Goal: Find specific page/section: Find specific page/section

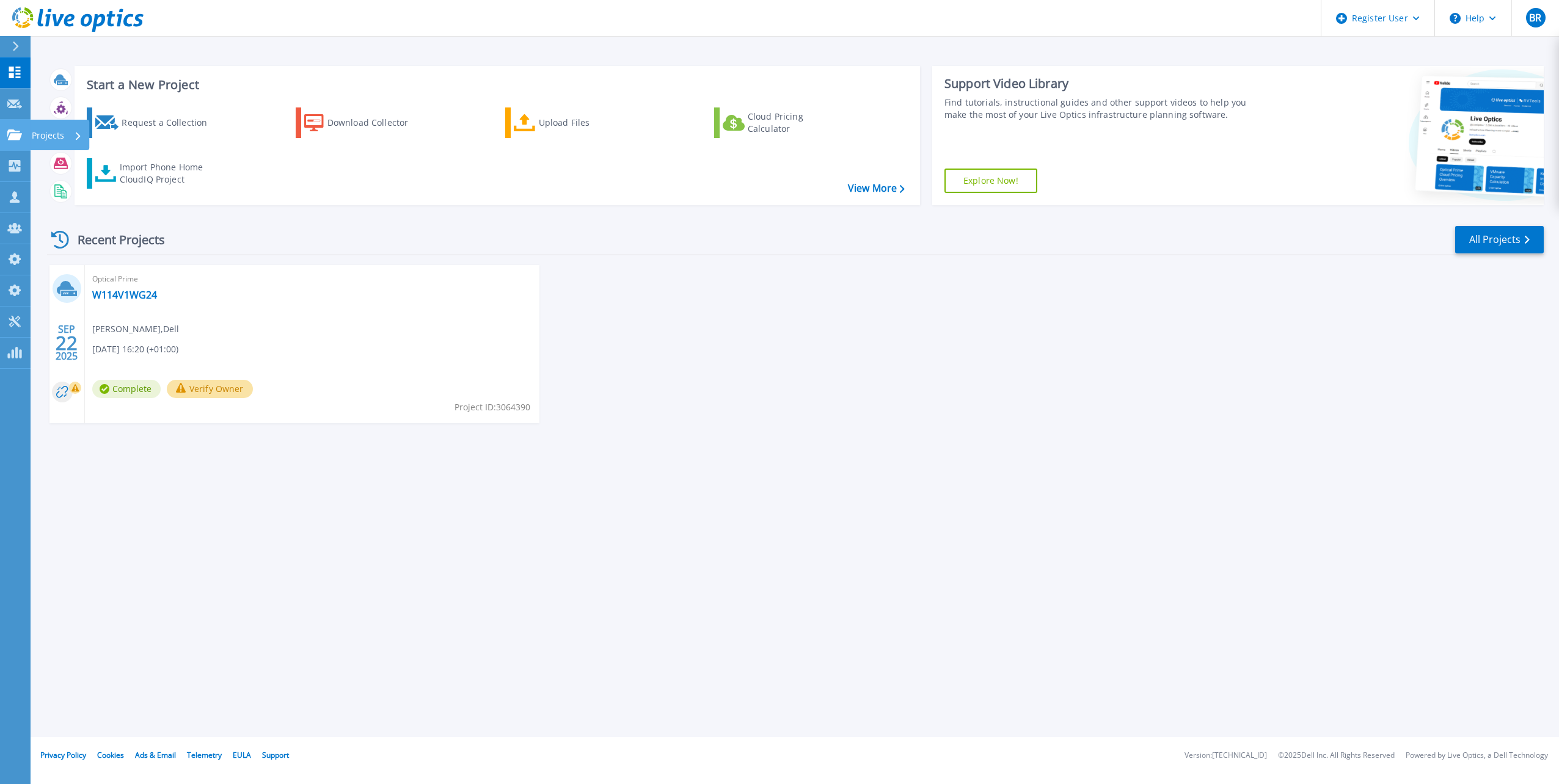
click at [47, 137] on p "Projects" at bounding box center [47, 135] width 32 height 31
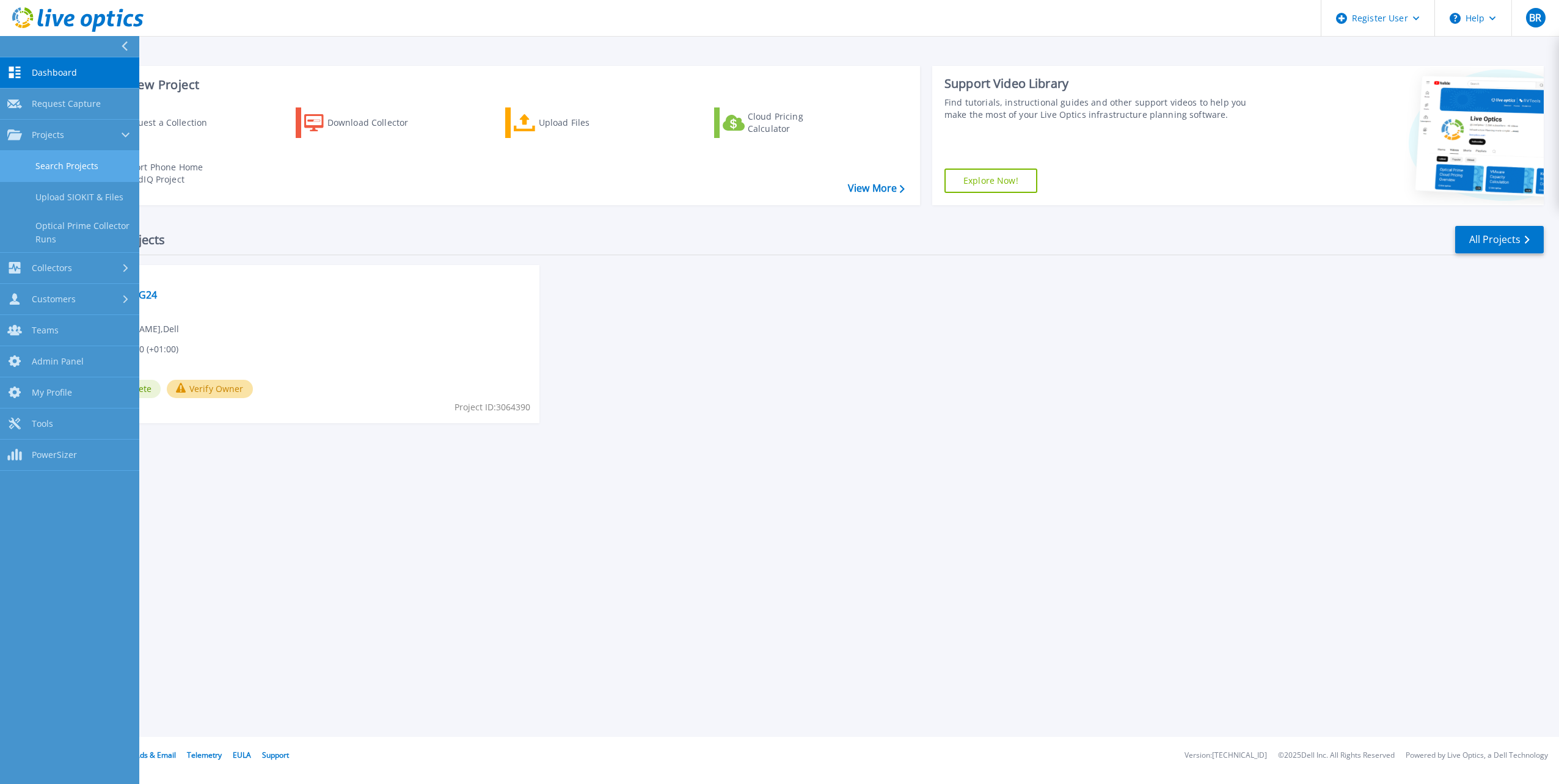
click at [69, 169] on link "Search Projects" at bounding box center [69, 167] width 139 height 31
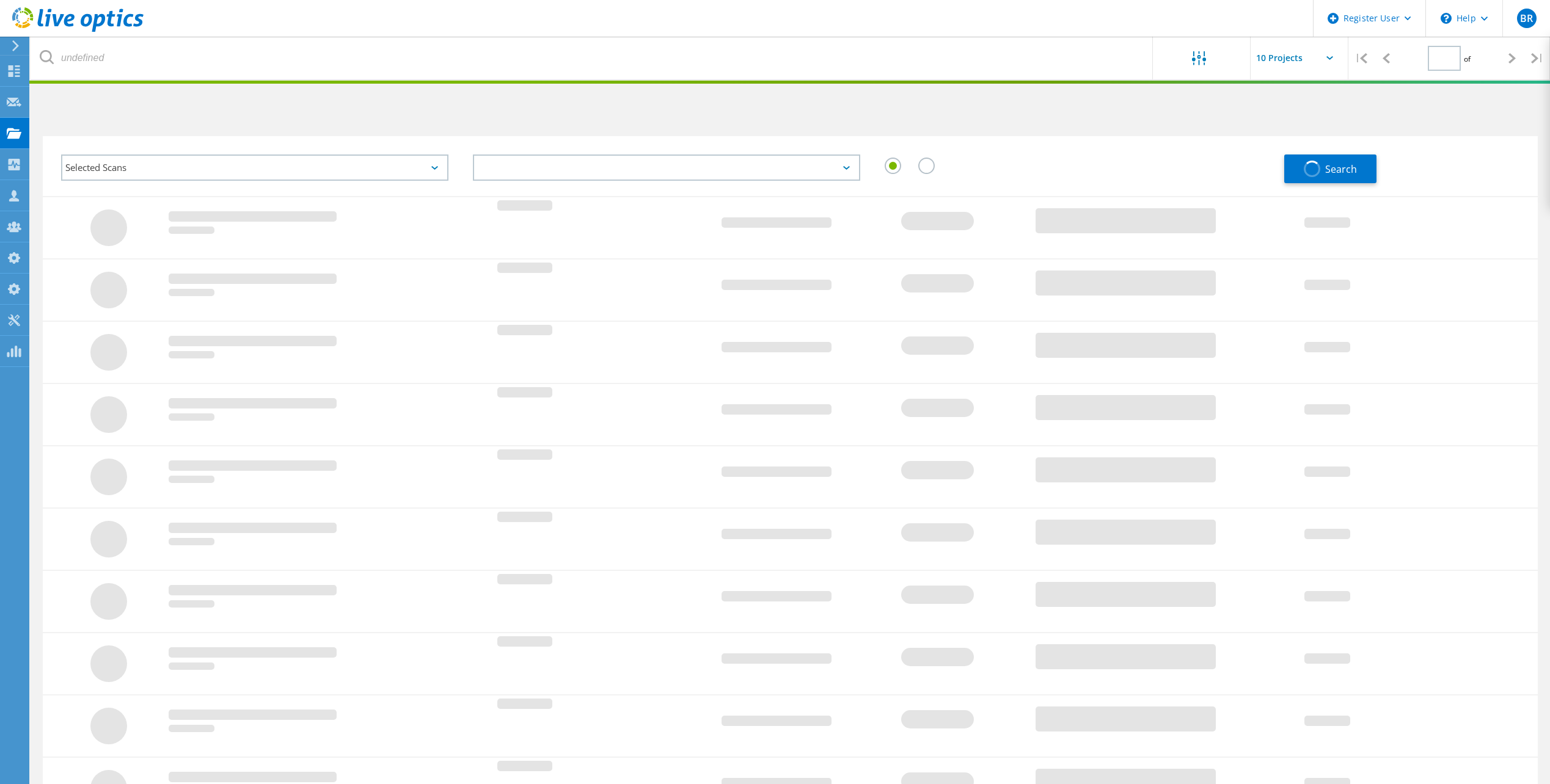
type input "1"
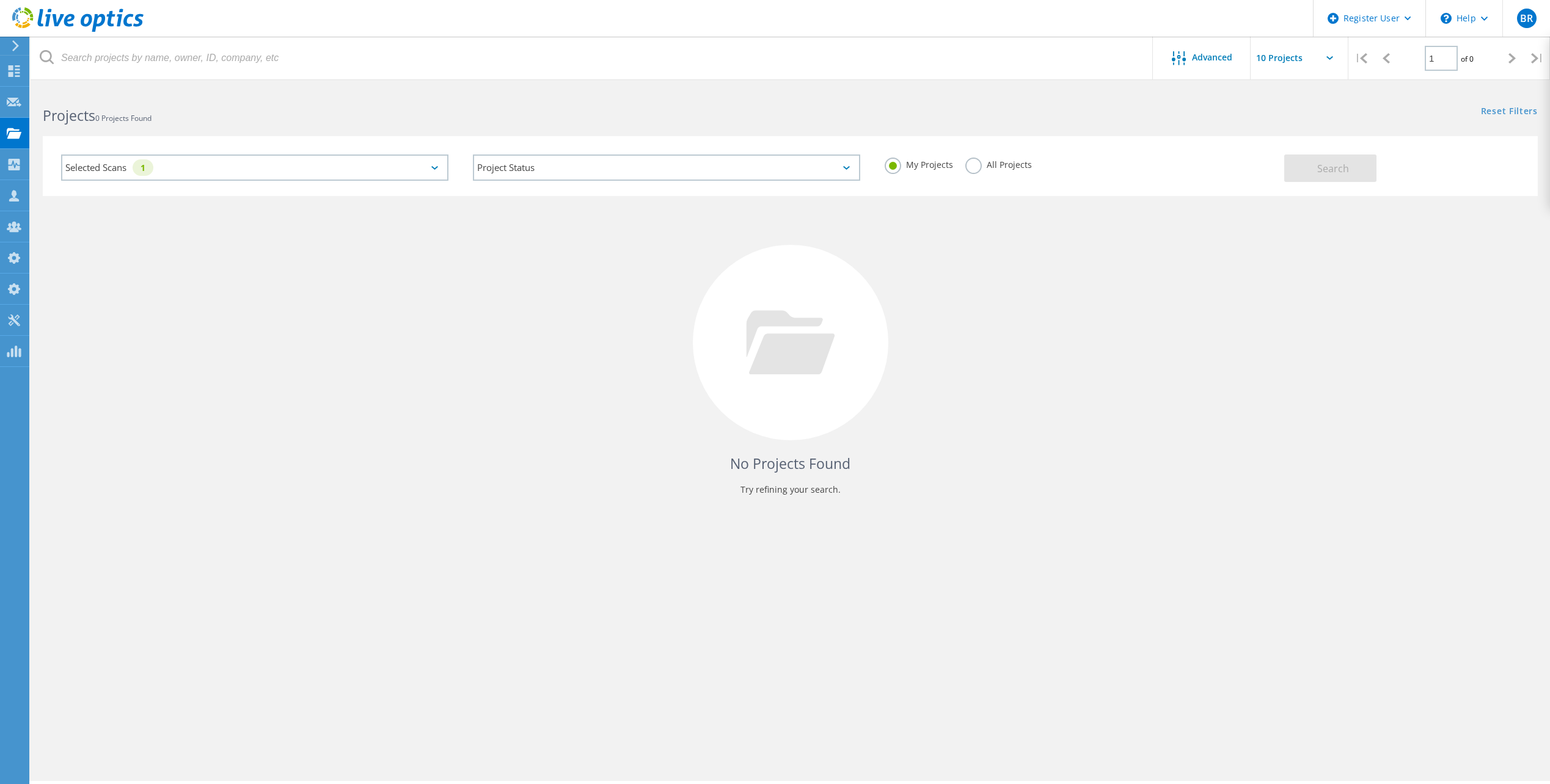
click at [975, 164] on label "All Projects" at bounding box center [999, 163] width 67 height 12
click at [0, 0] on input "All Projects" at bounding box center [0, 0] width 0 height 0
click at [437, 167] on icon at bounding box center [434, 168] width 6 height 4
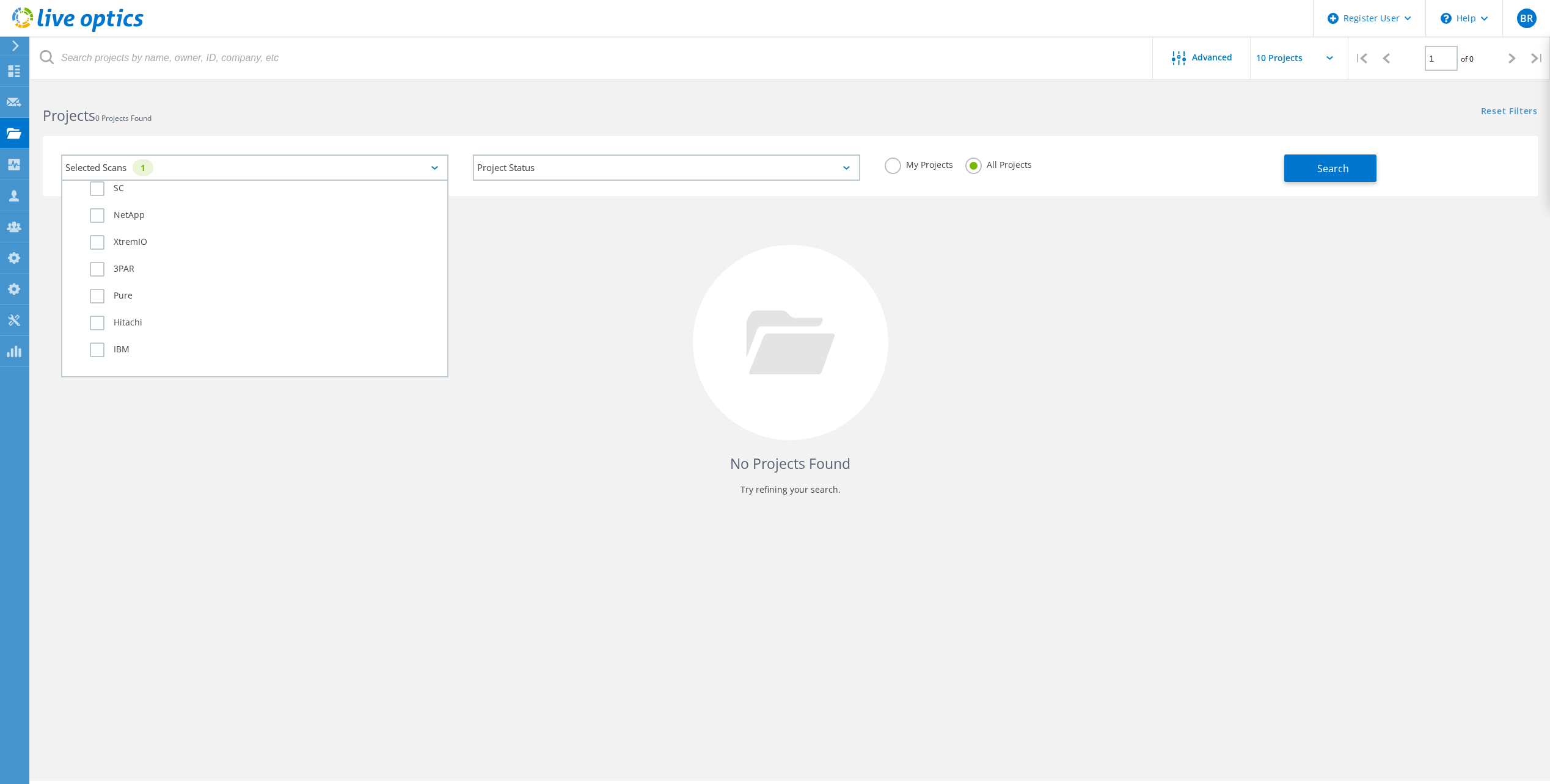
scroll to position [428, 0]
click at [157, 228] on label "Isilon/PowerScale" at bounding box center [265, 223] width 351 height 15
click at [0, 0] on input "Isilon/PowerScale" at bounding box center [0, 0] width 0 height 0
click at [150, 290] on label "Data Domain" at bounding box center [265, 296] width 351 height 15
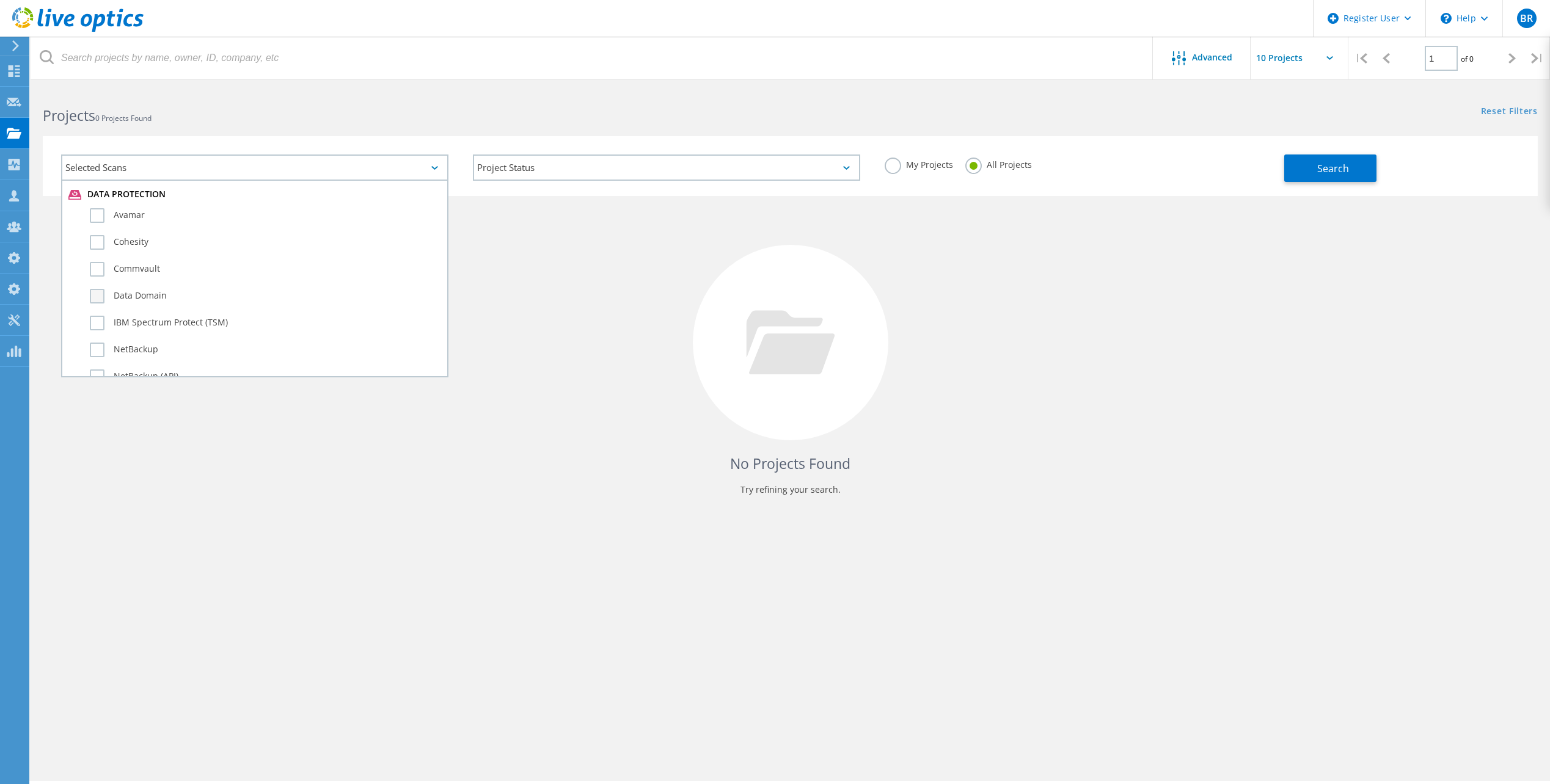
click at [0, 0] on input "Data Domain" at bounding box center [0, 0] width 0 height 0
click at [492, 225] on div "No Projects Found Try refining your search." at bounding box center [790, 354] width 1495 height 316
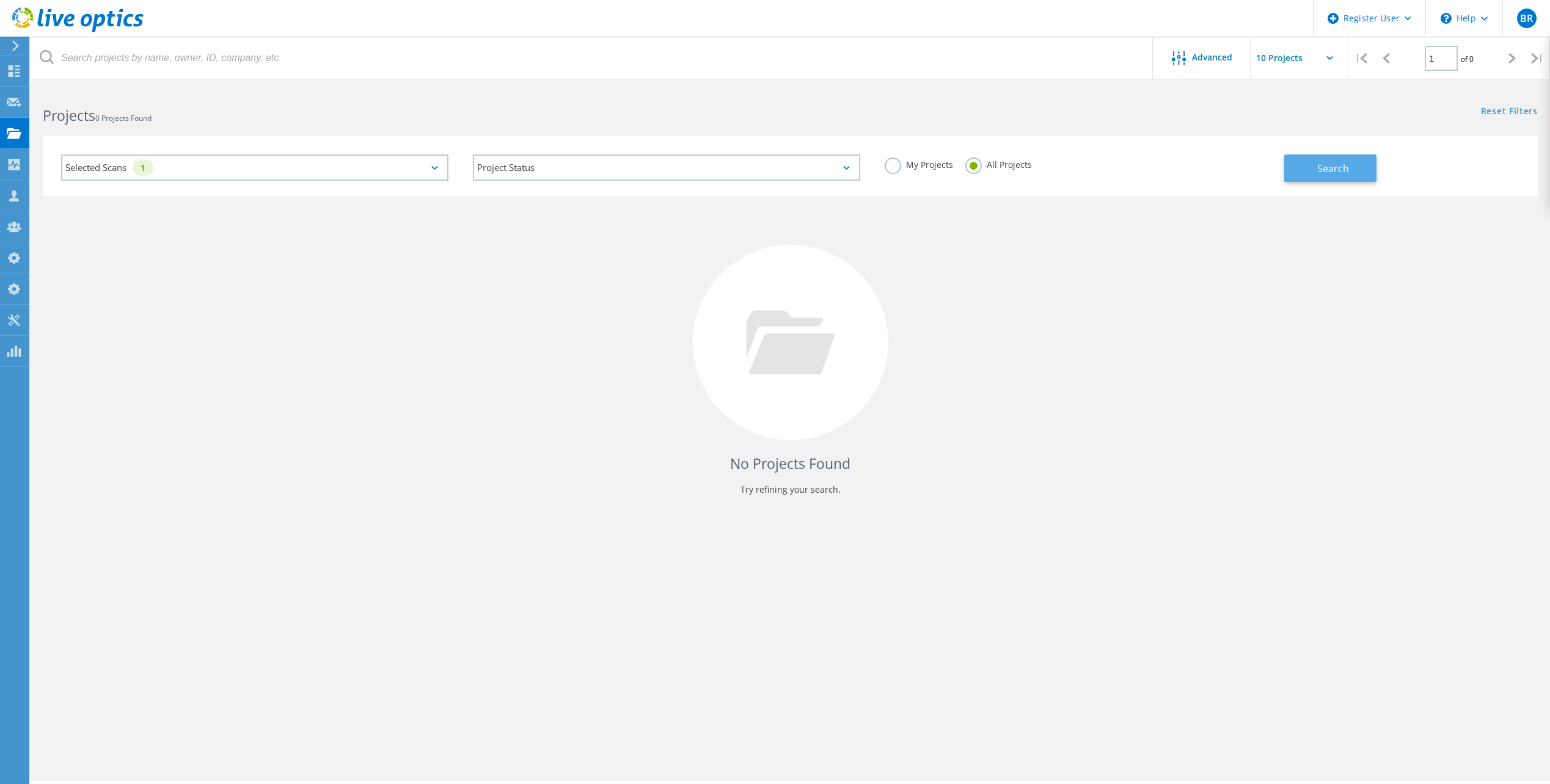
click at [1349, 163] on button "Search" at bounding box center [1331, 168] width 93 height 28
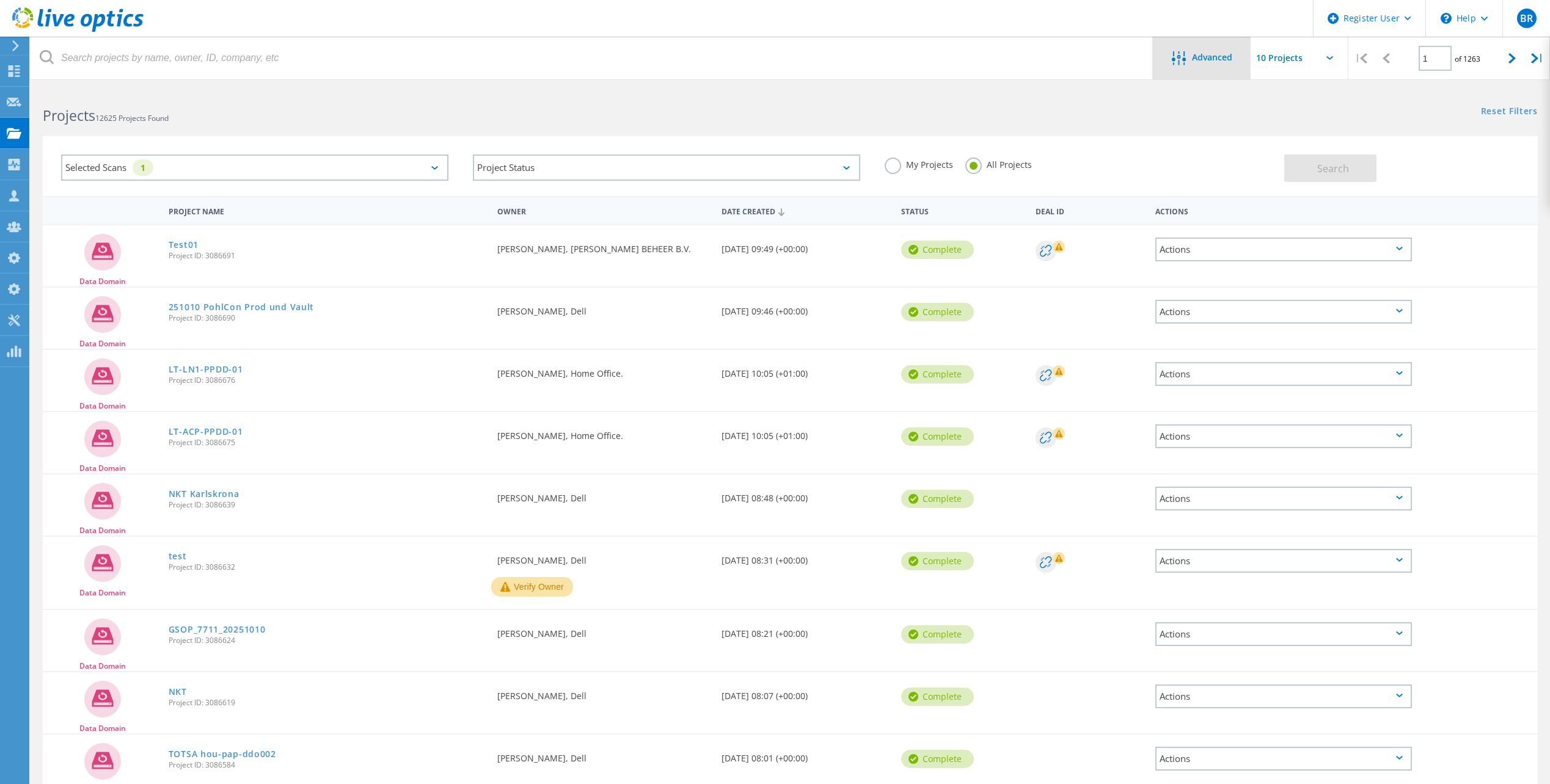
click at [1202, 61] on span "Advanced" at bounding box center [1212, 56] width 41 height 8
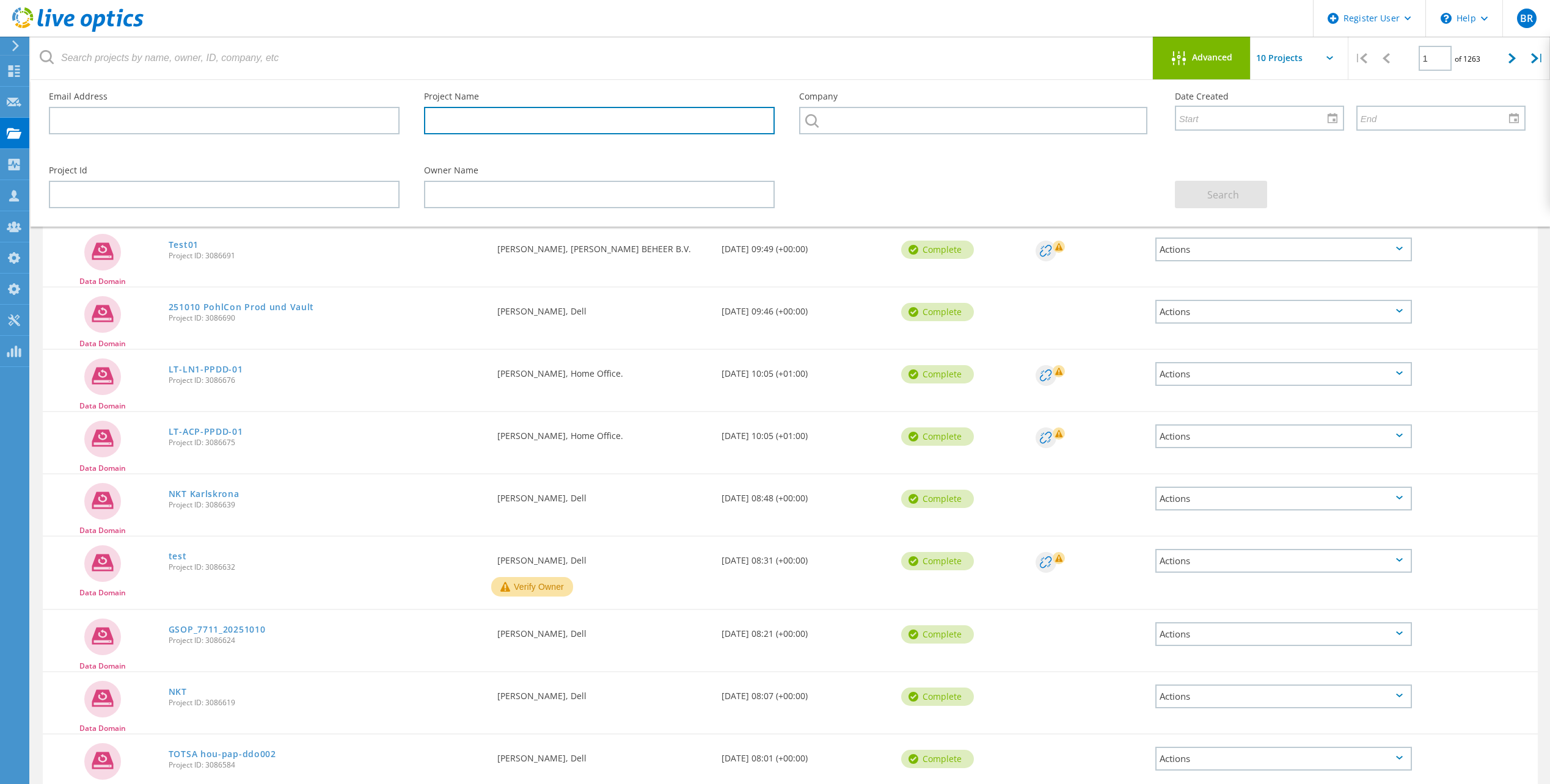
click at [446, 128] on input "text" at bounding box center [599, 120] width 351 height 28
paste input "CKM01204906858"
type input "CKM01204906858"
click at [1222, 190] on span "Search" at bounding box center [1223, 194] width 31 height 14
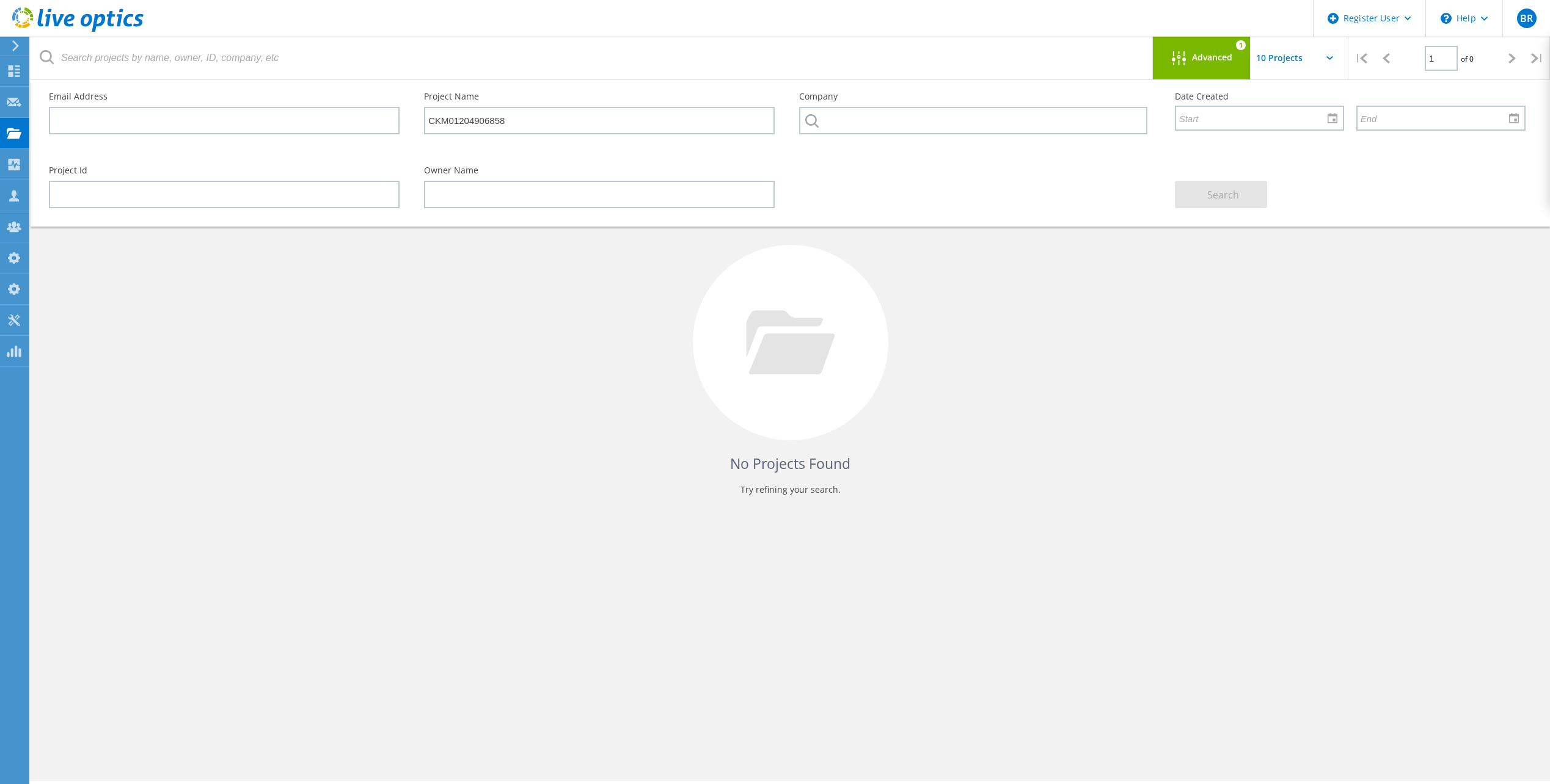
click at [1219, 56] on span "Advanced" at bounding box center [1212, 56] width 41 height 8
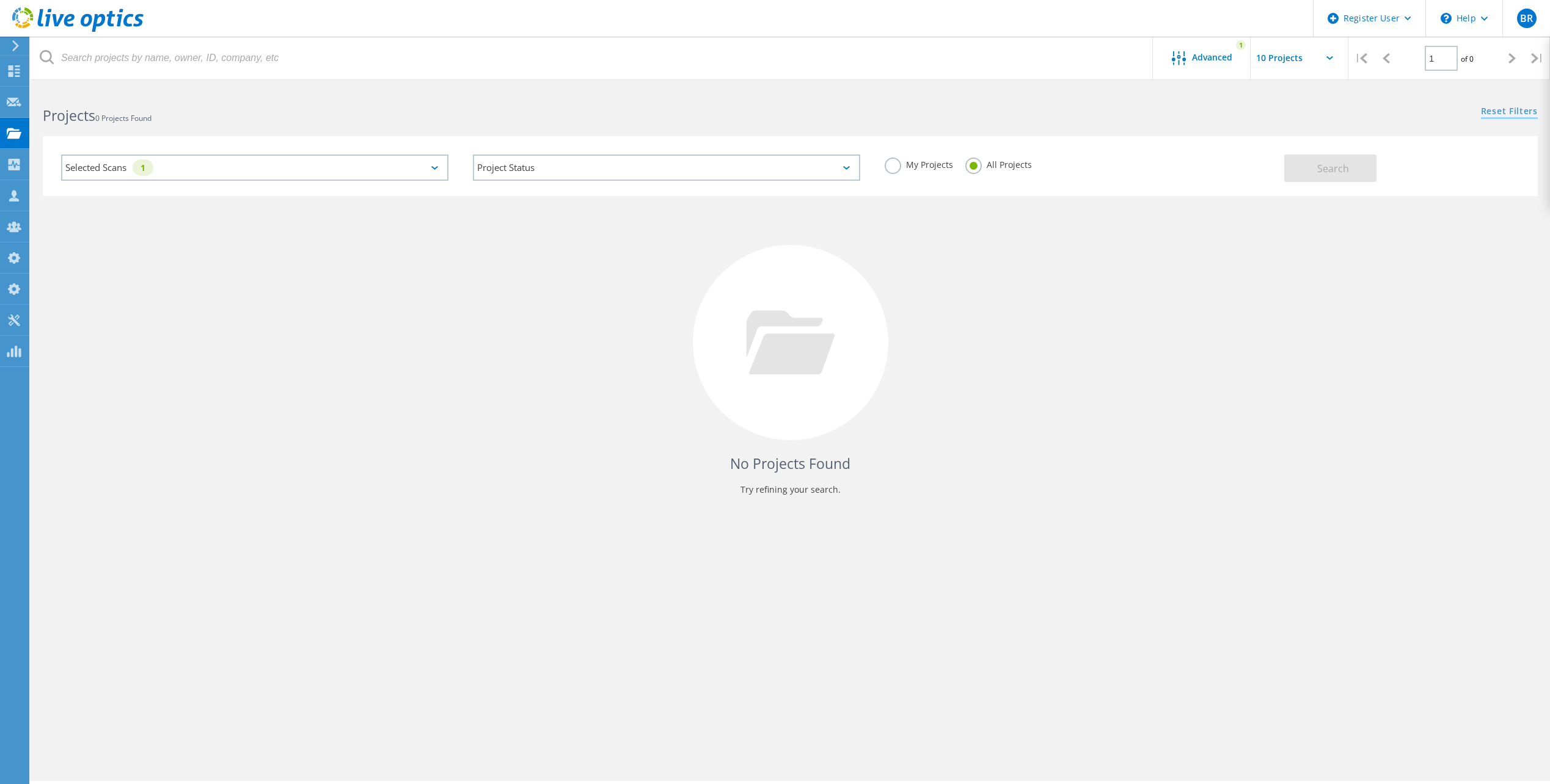
click at [1506, 108] on link "Reset Filters" at bounding box center [1509, 111] width 56 height 10
click at [1335, 162] on span "Search" at bounding box center [1333, 168] width 31 height 14
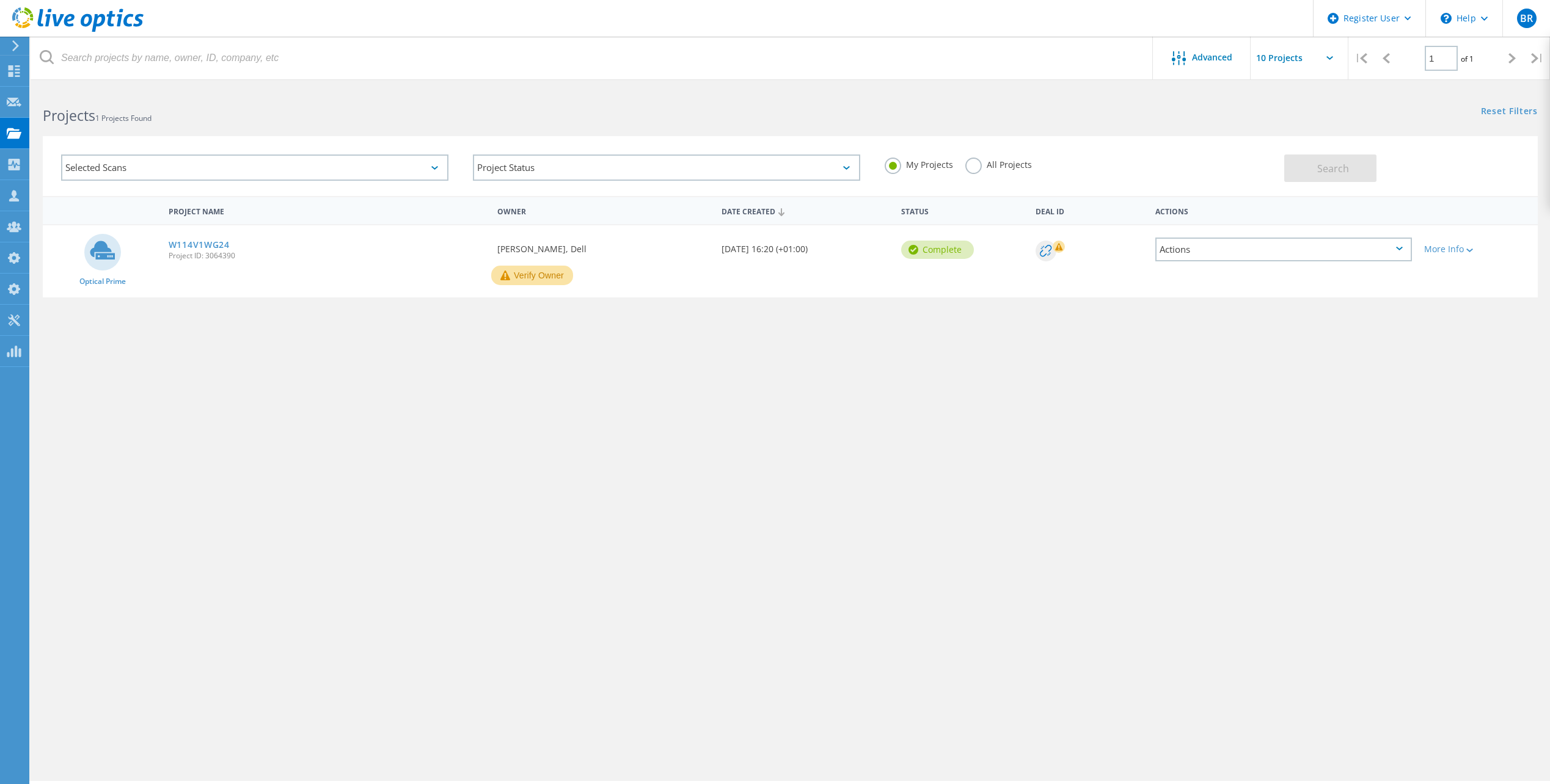
click at [975, 167] on label "All Projects" at bounding box center [999, 163] width 67 height 12
click at [0, 0] on input "All Projects" at bounding box center [0, 0] width 0 height 0
click at [404, 166] on div "Selected Scans" at bounding box center [255, 168] width 387 height 26
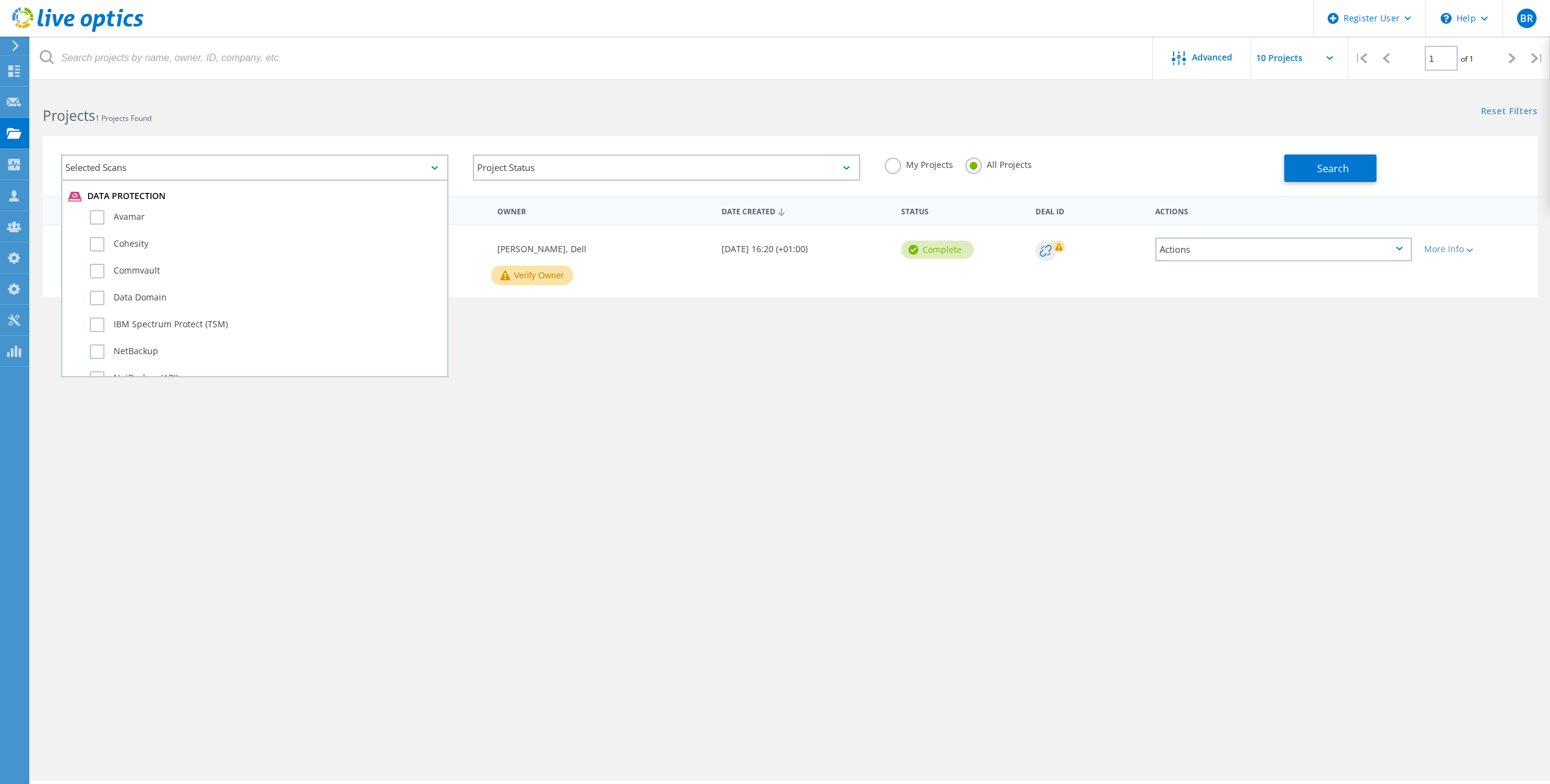
scroll to position [672, 0]
click at [140, 296] on label "Data Domain" at bounding box center [265, 300] width 351 height 15
click at [0, 0] on input "Data Domain" at bounding box center [0, 0] width 0 height 0
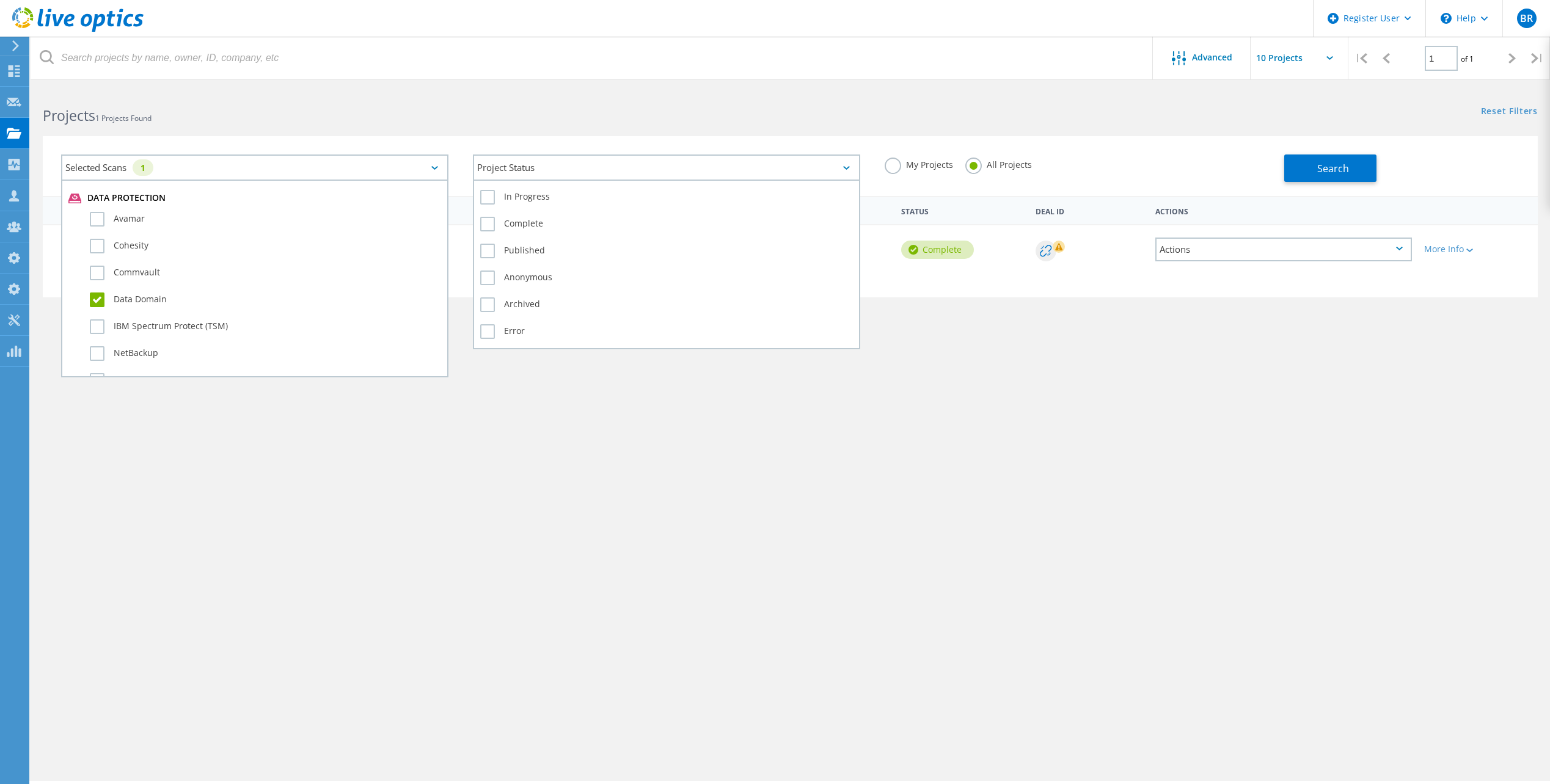
click at [754, 161] on div "Project Status" at bounding box center [667, 168] width 387 height 26
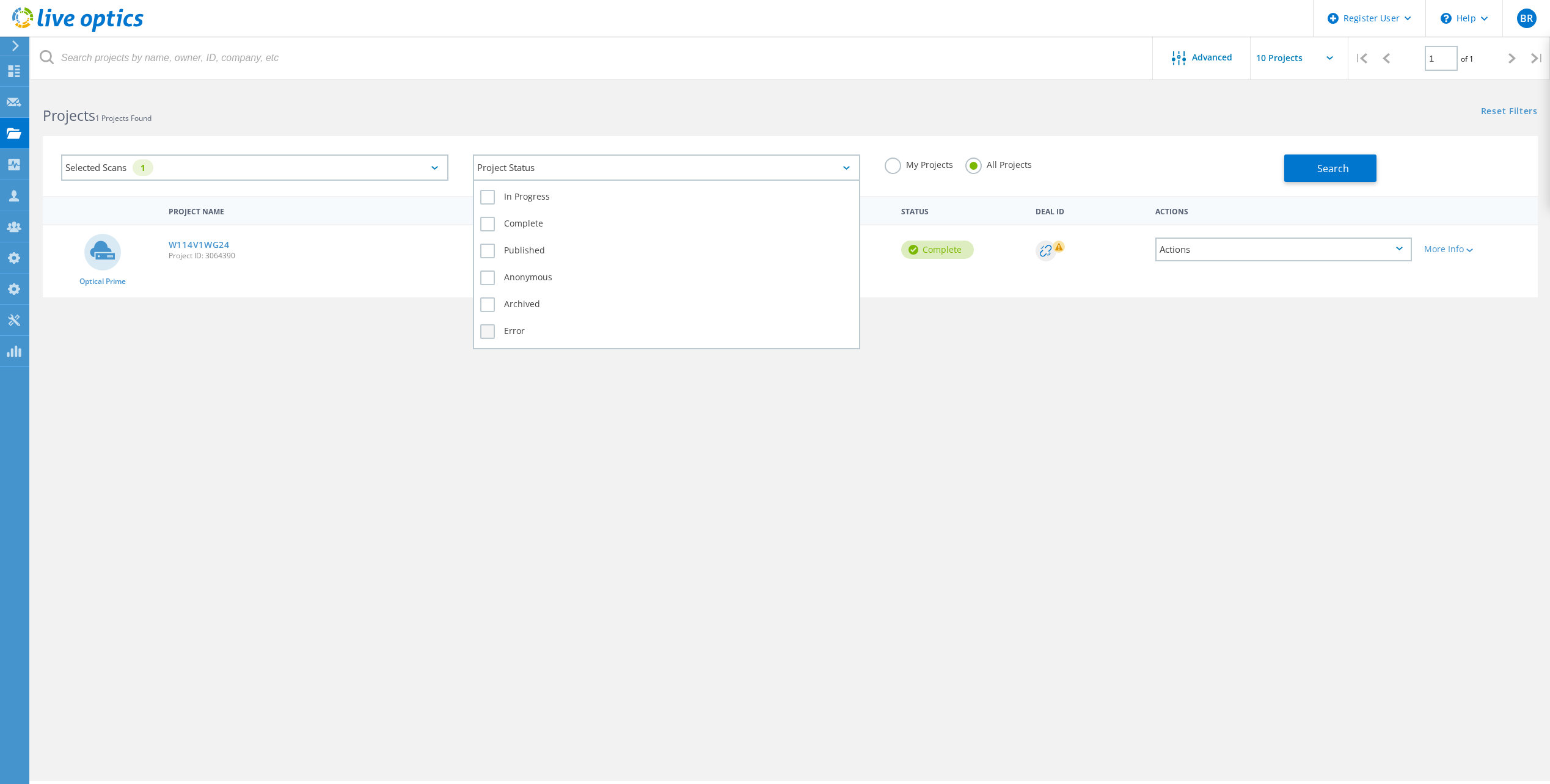
click at [512, 325] on label "Error" at bounding box center [667, 331] width 373 height 15
click at [0, 0] on input "Error" at bounding box center [0, 0] width 0 height 0
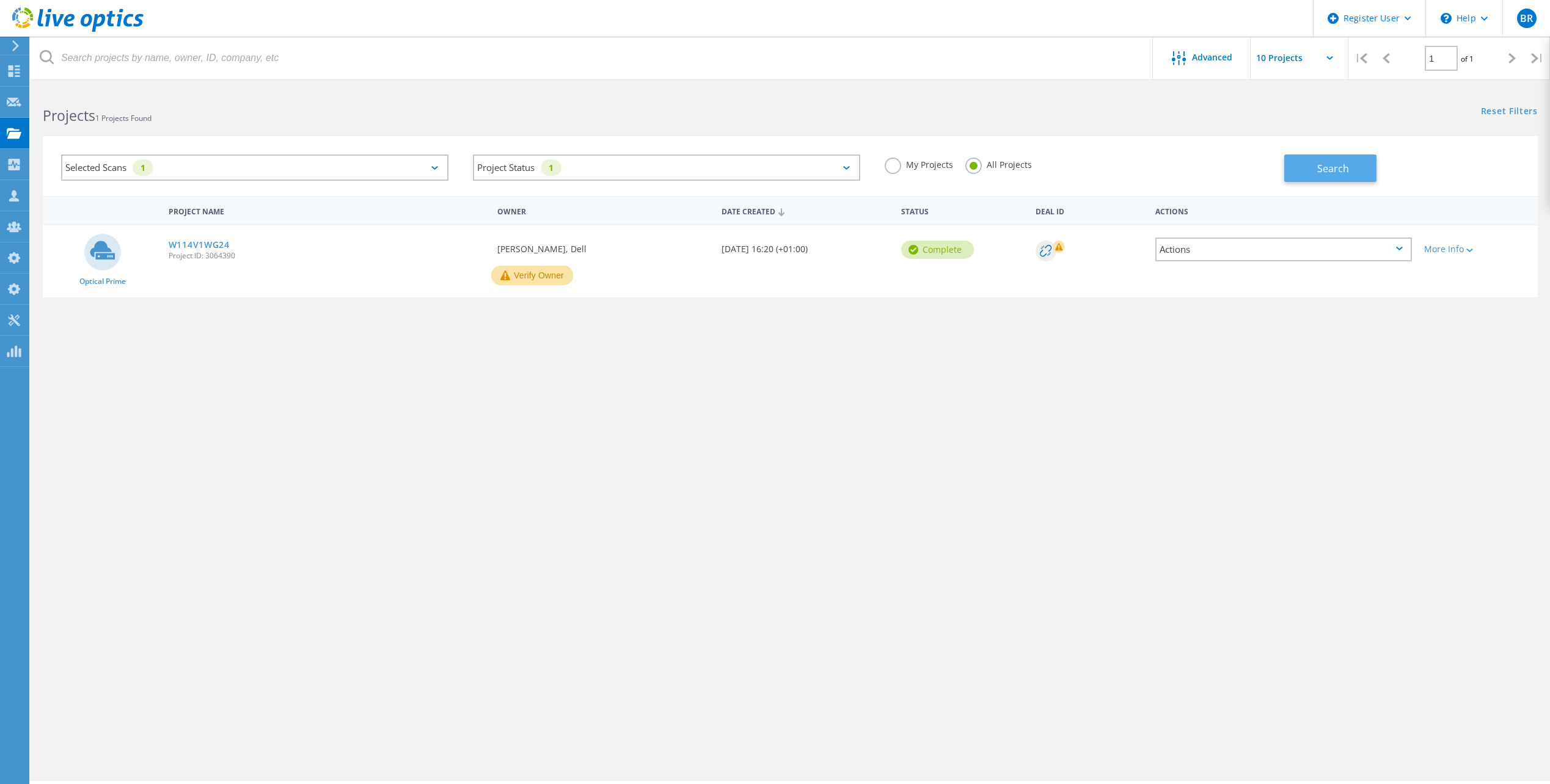
click at [1317, 163] on button "Search" at bounding box center [1331, 168] width 93 height 28
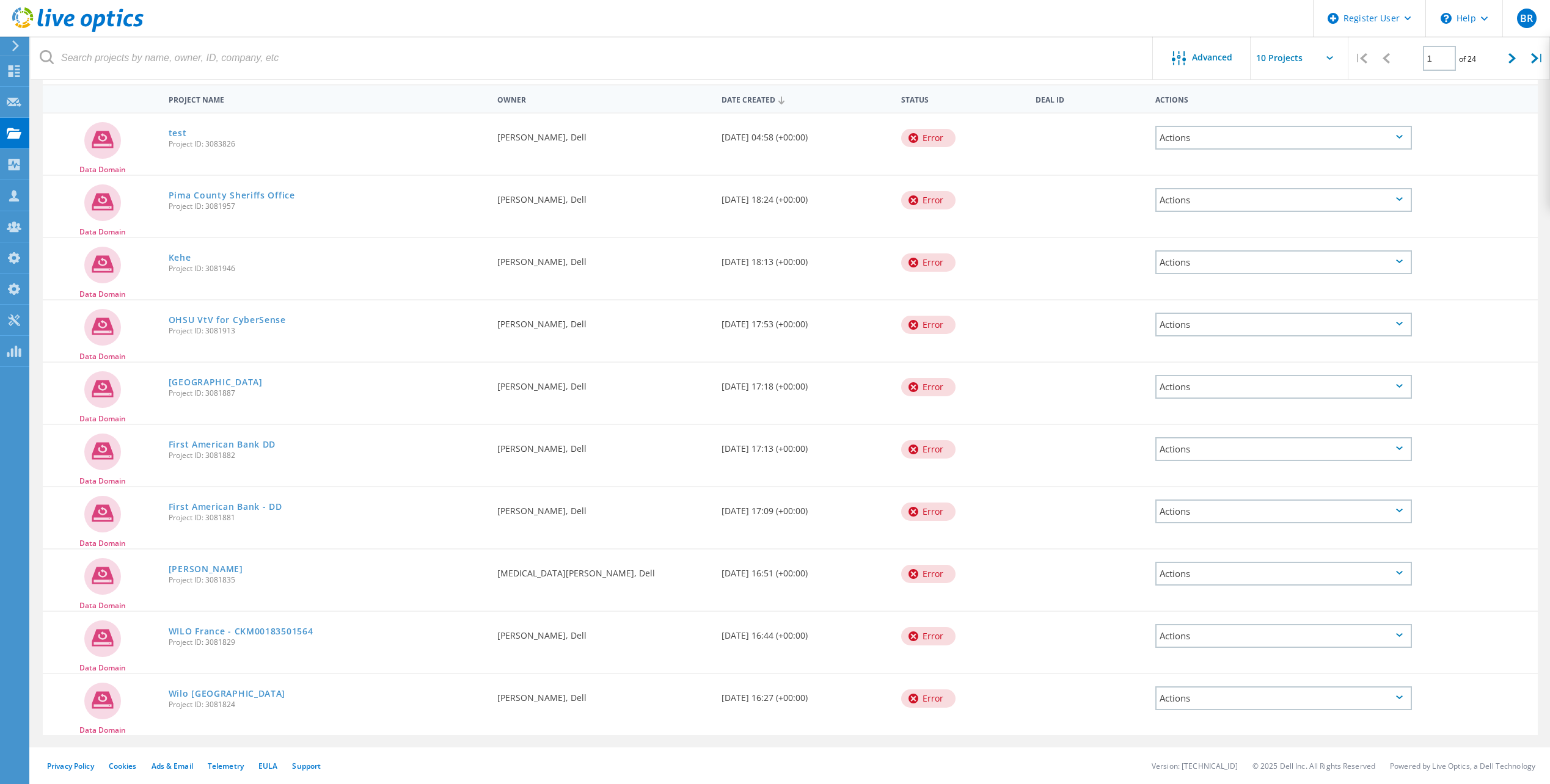
scroll to position [0, 0]
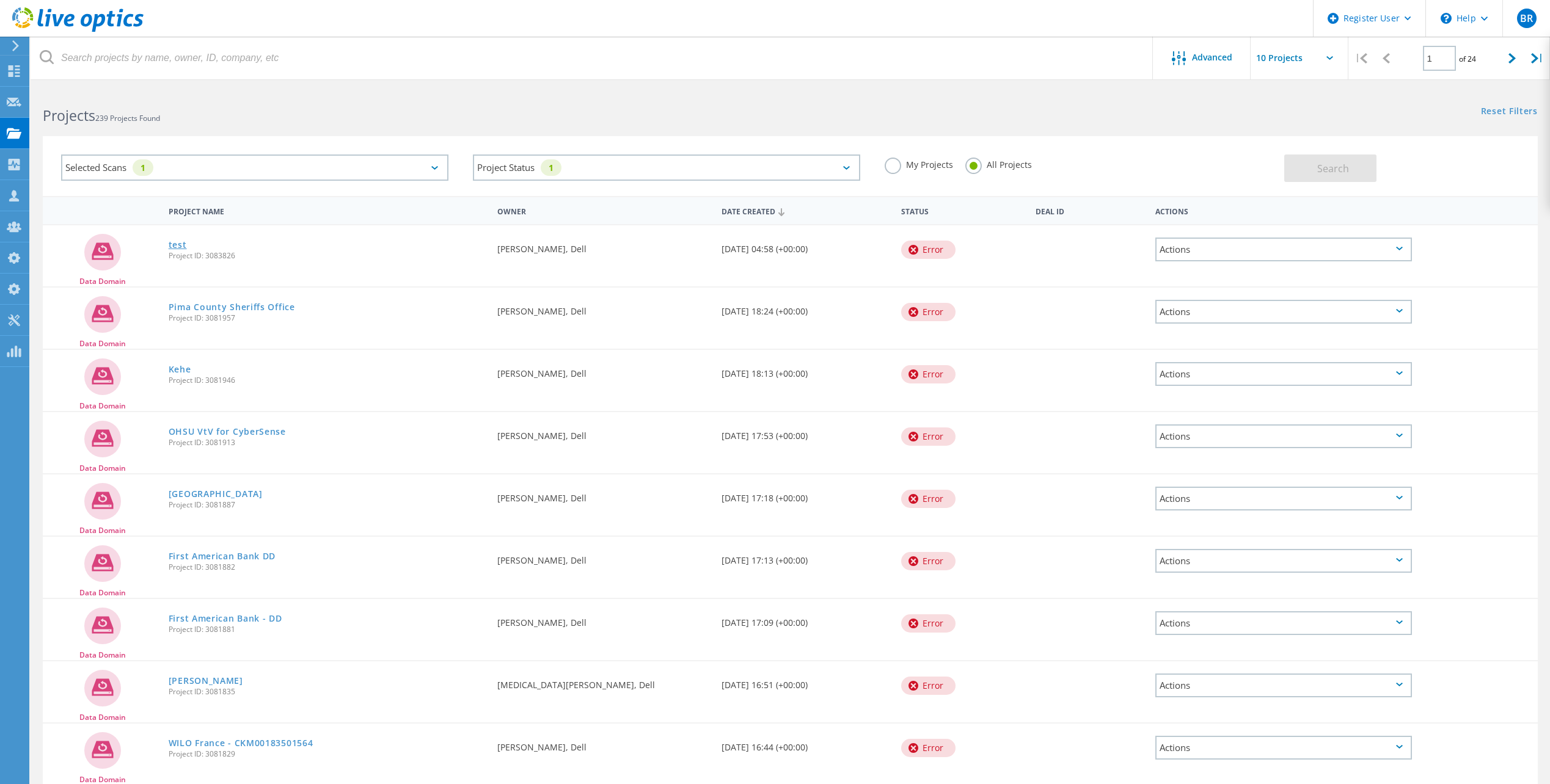
click at [179, 245] on link "test" at bounding box center [178, 244] width 19 height 8
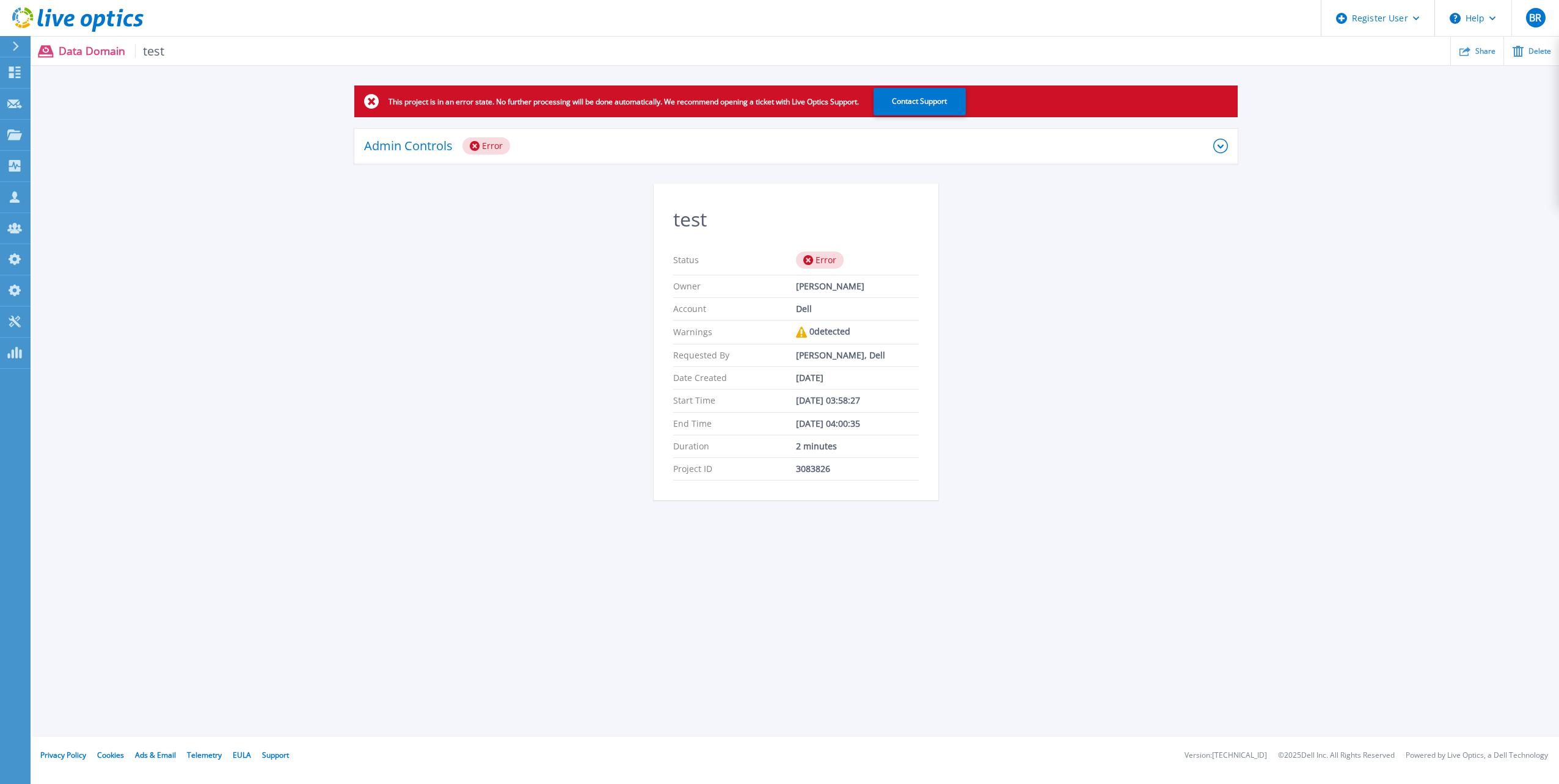
click at [1219, 151] on icon at bounding box center [1221, 146] width 15 height 15
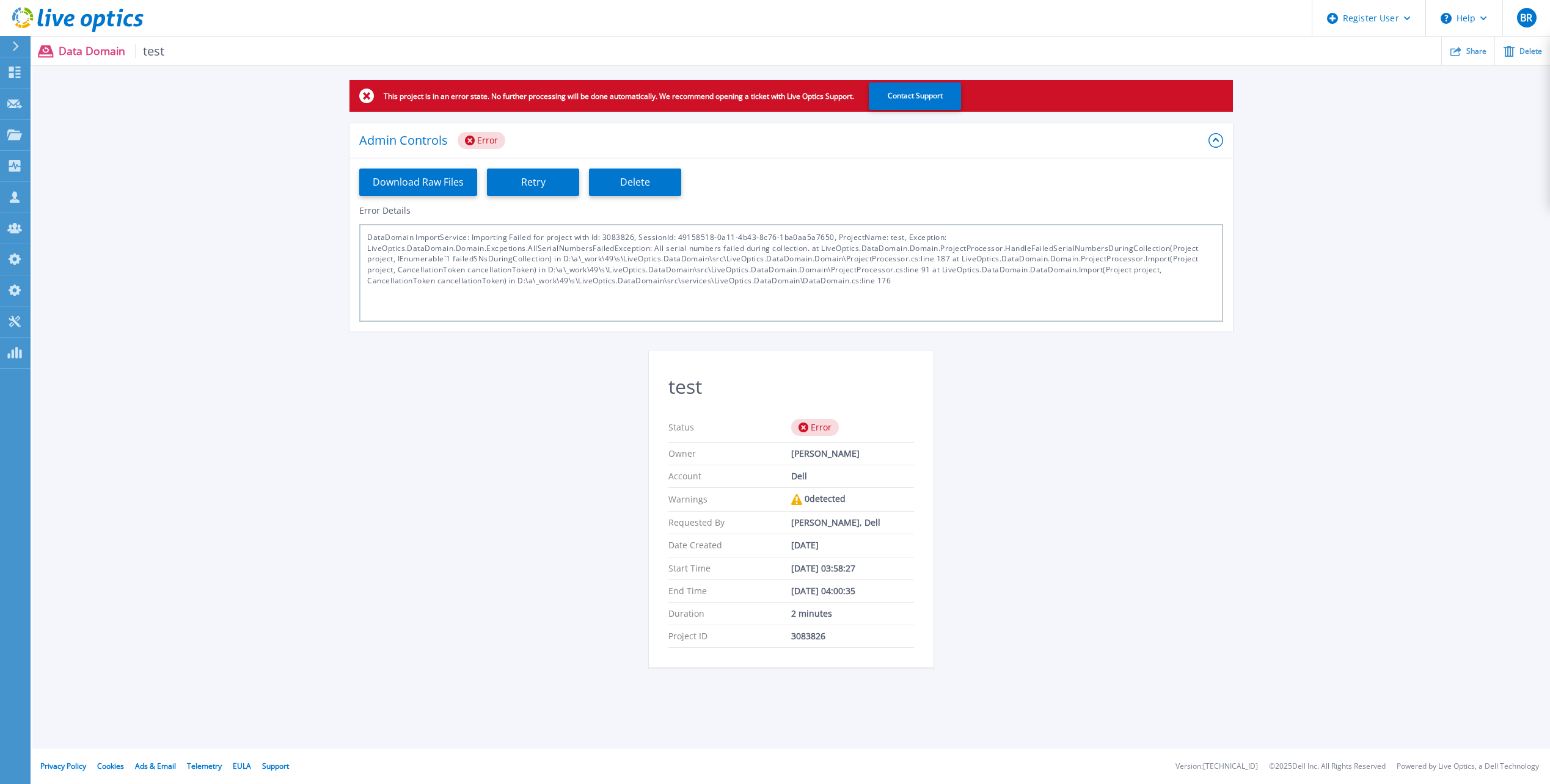
scroll to position [6, 0]
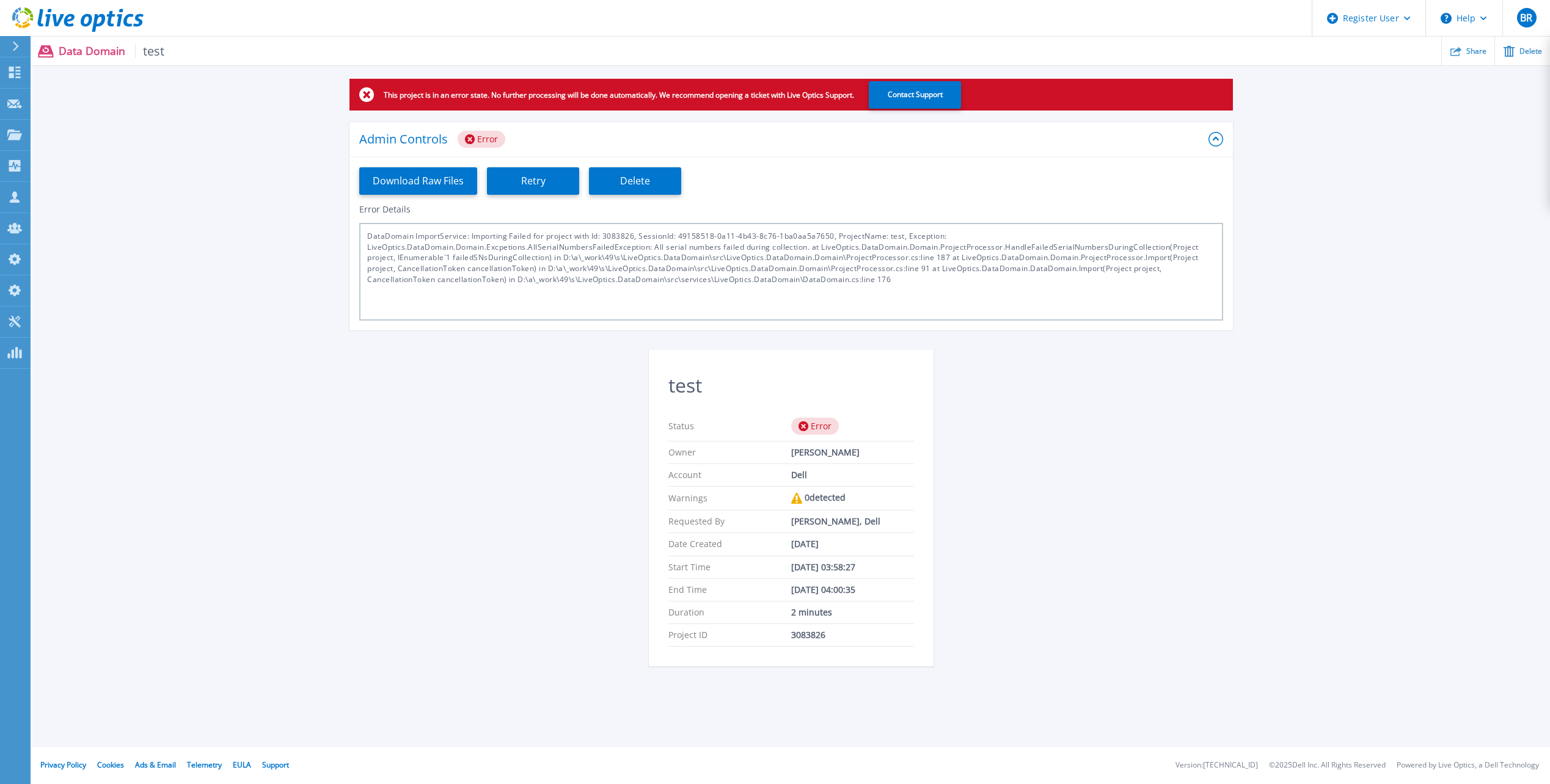
click at [1215, 143] on icon at bounding box center [1216, 140] width 15 height 15
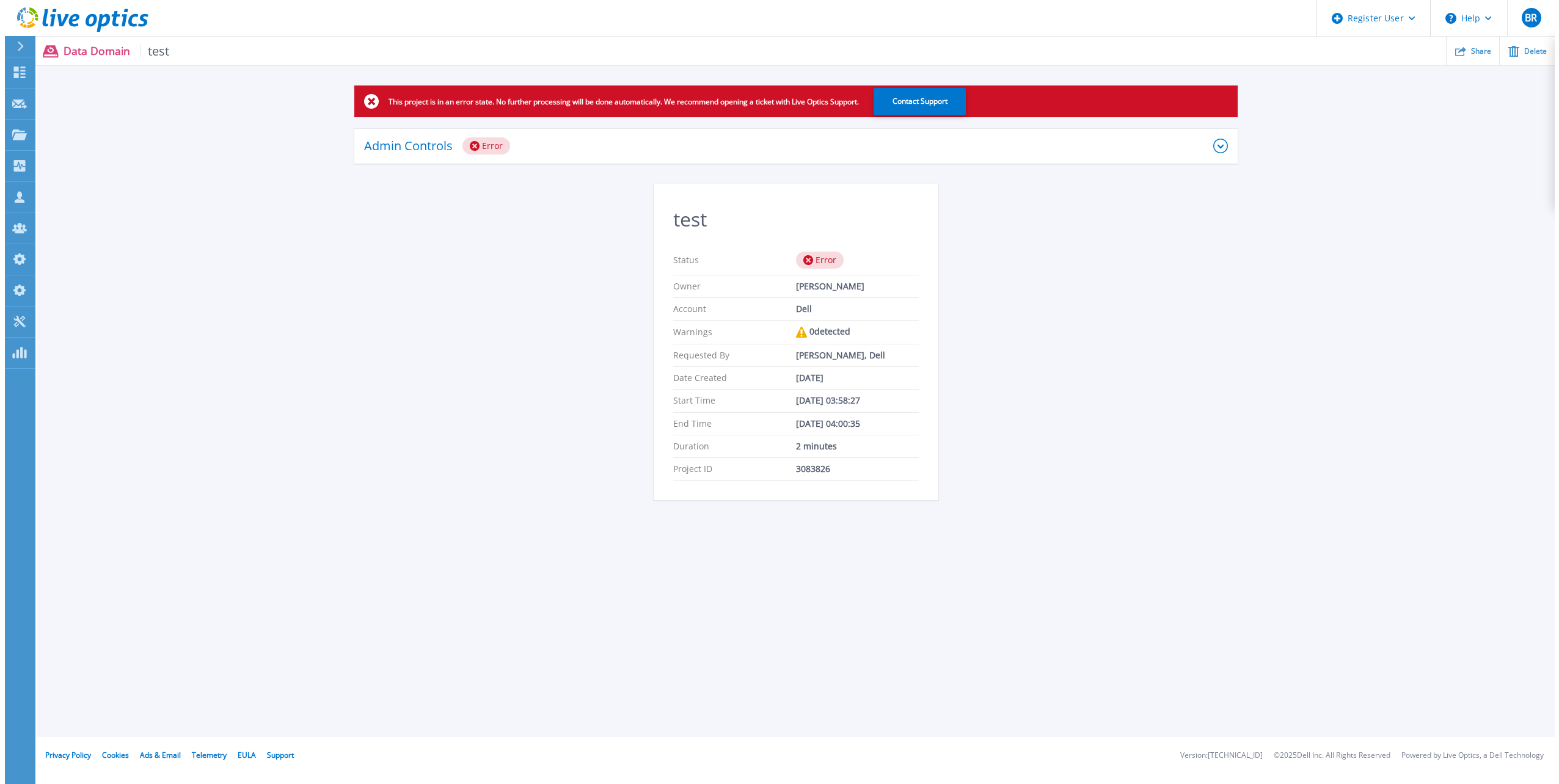
scroll to position [0, 0]
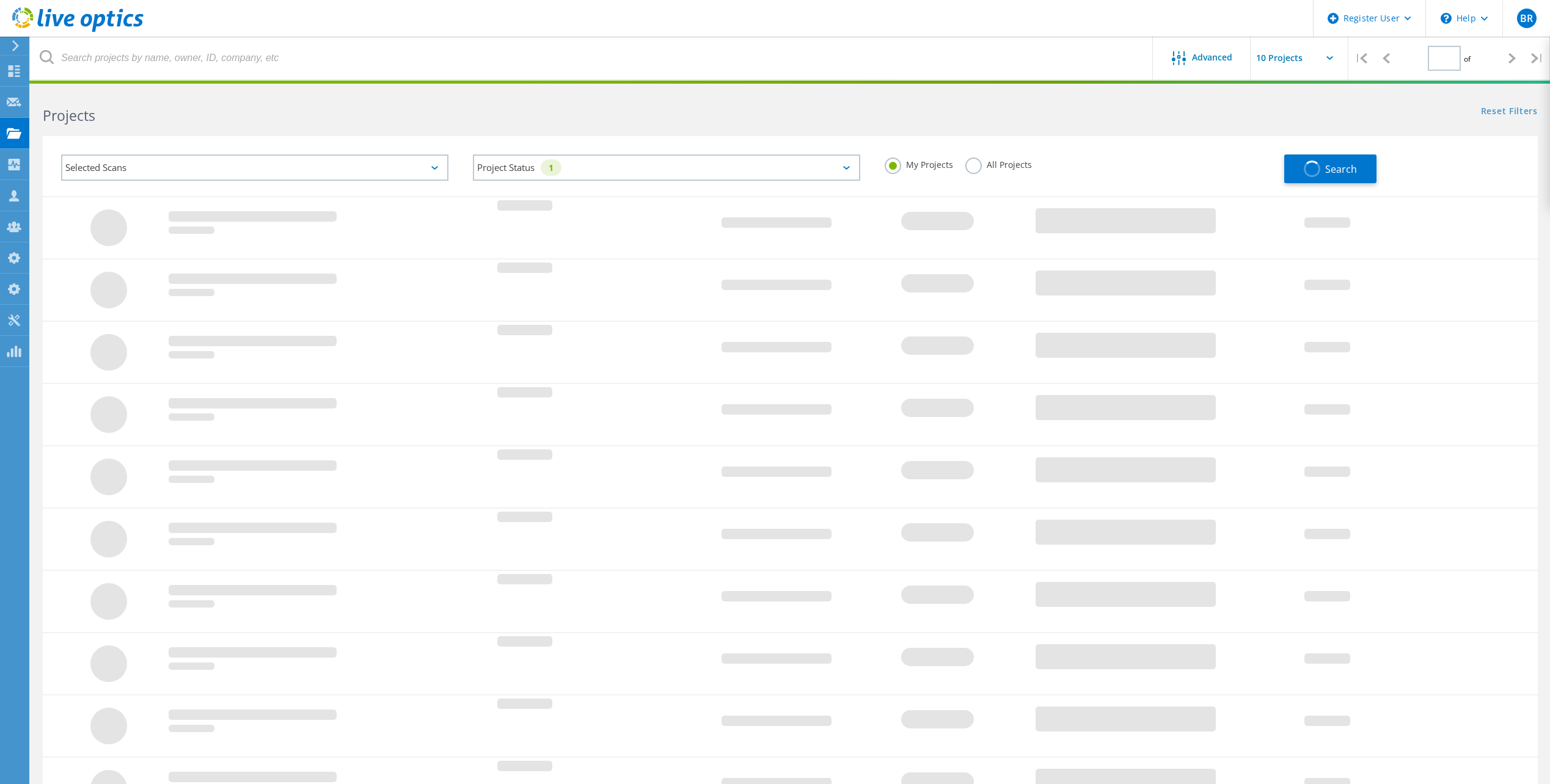
type input "1"
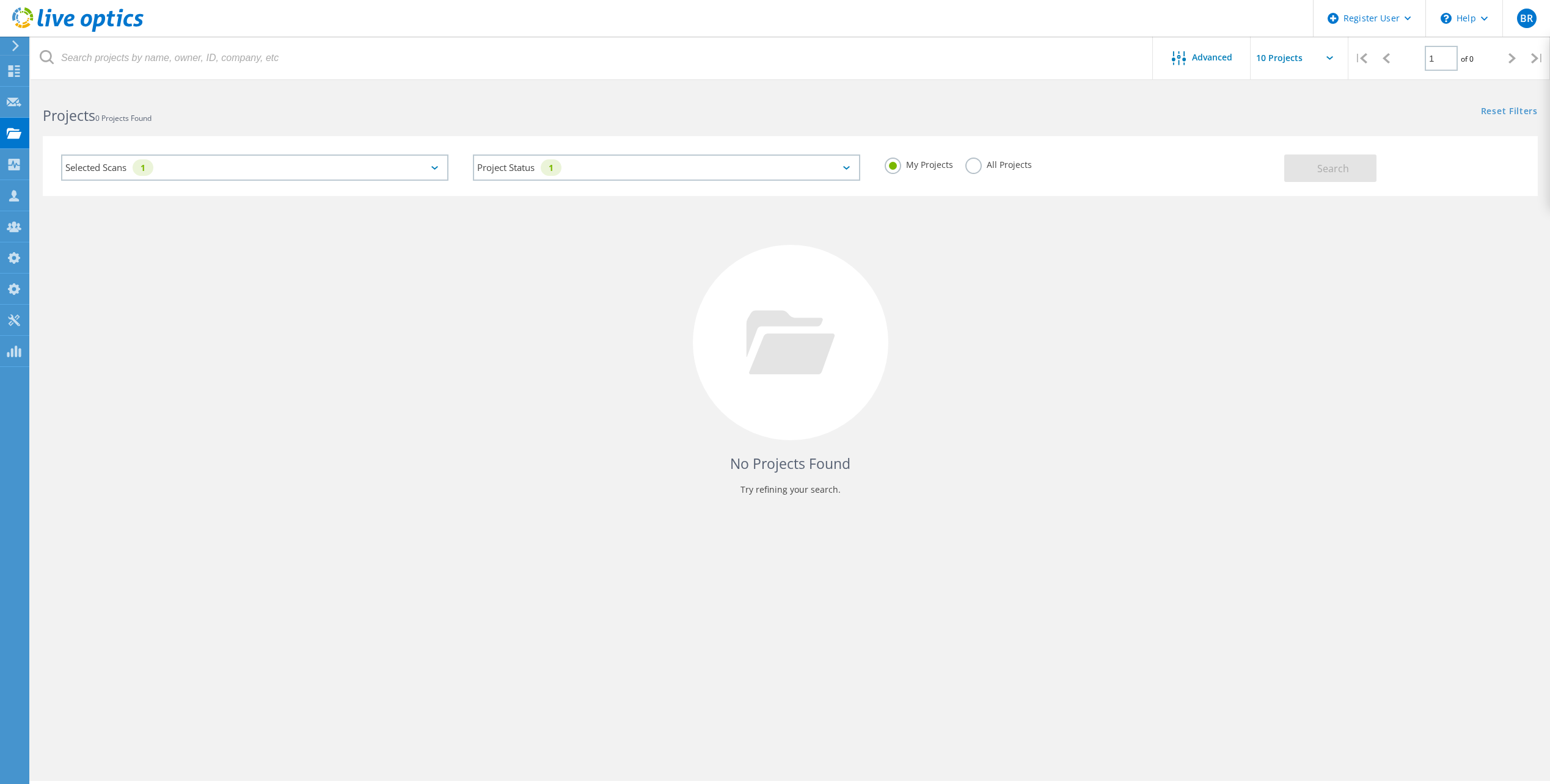
click at [974, 166] on label "All Projects" at bounding box center [999, 163] width 67 height 12
click at [0, 0] on input "All Projects" at bounding box center [0, 0] width 0 height 0
click at [1338, 168] on span "Search" at bounding box center [1333, 168] width 31 height 14
